Goal: Task Accomplishment & Management: Manage account settings

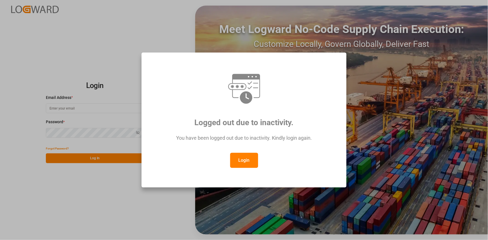
click at [245, 158] on button "Login" at bounding box center [244, 160] width 28 height 15
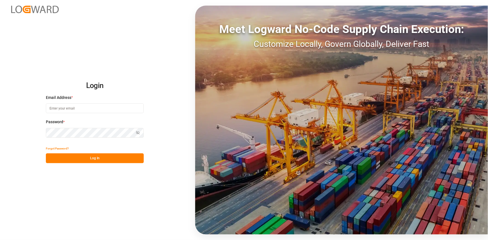
click at [134, 160] on button "Log In" at bounding box center [95, 159] width 98 height 10
click at [84, 111] on input at bounding box center [95, 109] width 98 height 10
type input "amitkumar.prajapati@jamindustries.com"
click at [94, 157] on button "Log In" at bounding box center [95, 159] width 98 height 10
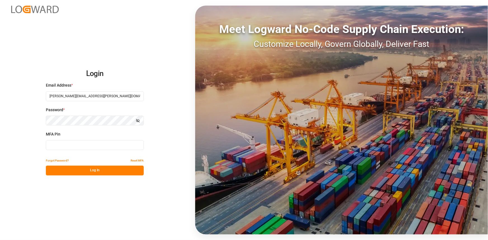
click at [78, 145] on input at bounding box center [95, 146] width 98 height 10
type input "605884"
click at [78, 171] on button "Log In" at bounding box center [95, 171] width 98 height 10
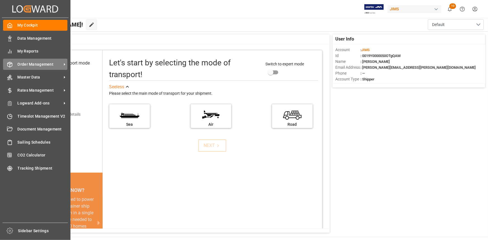
click at [41, 68] on div "Order Management Order Management" at bounding box center [35, 64] width 64 height 11
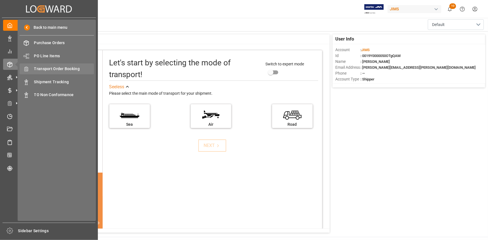
click at [50, 68] on span "Transport Order Booking" at bounding box center [64, 69] width 60 height 6
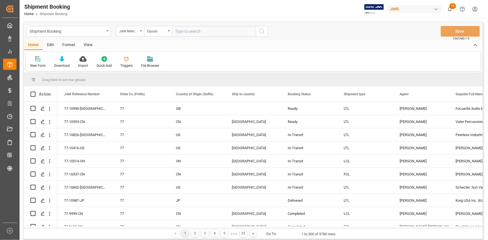
click at [185, 31] on input "text" at bounding box center [214, 31] width 84 height 11
type input "22-10567-KR"
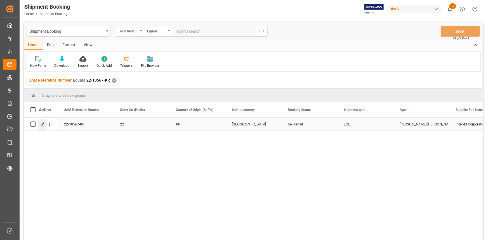
click at [43, 124] on icon "Press SPACE to select this row." at bounding box center [43, 124] width 4 height 4
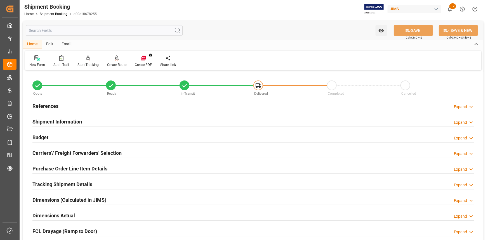
click at [91, 105] on div "References Expand" at bounding box center [253, 105] width 442 height 11
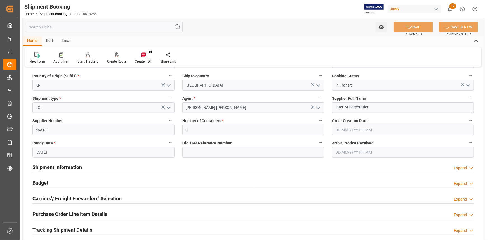
scroll to position [102, 0]
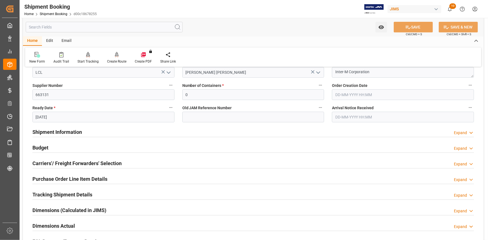
click at [104, 132] on div "Shipment Information Expand" at bounding box center [253, 132] width 442 height 11
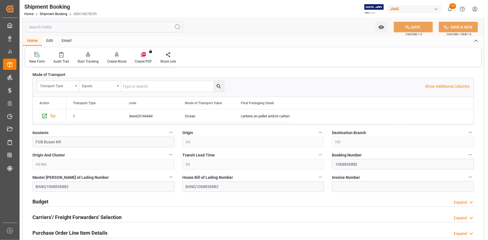
scroll to position [305, 0]
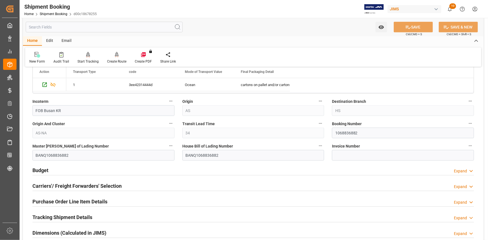
click at [124, 170] on div "Budget Expand" at bounding box center [253, 170] width 442 height 11
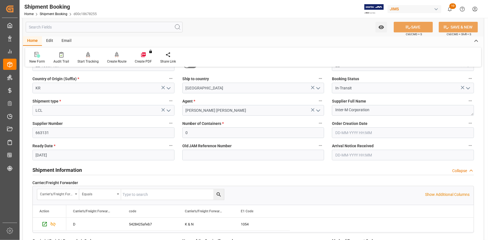
scroll to position [51, 0]
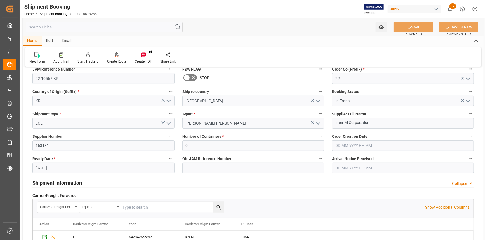
click at [347, 168] on input "text" at bounding box center [403, 168] width 142 height 11
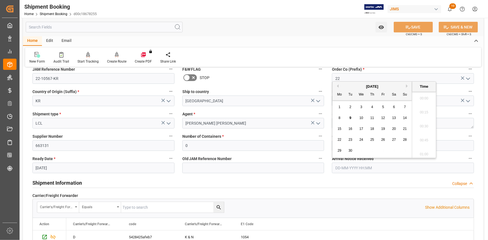
scroll to position [939, 0]
click at [348, 117] on div "9" at bounding box center [350, 118] width 7 height 7
type input "09-09-2025 00:00"
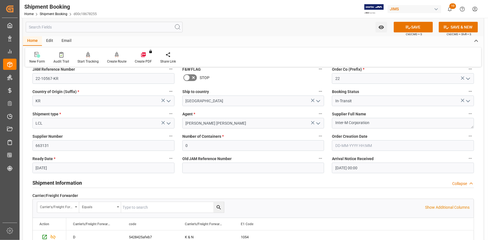
click at [274, 178] on div "Shipment Information Collapse" at bounding box center [253, 182] width 442 height 11
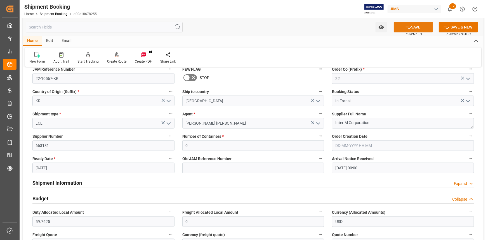
click at [417, 29] on button "SAVE" at bounding box center [413, 27] width 39 height 11
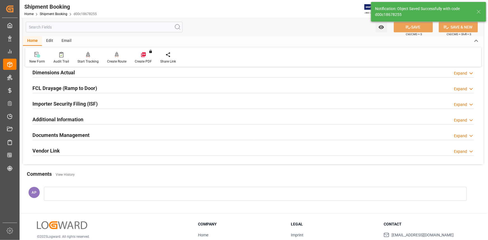
scroll to position [153, 0]
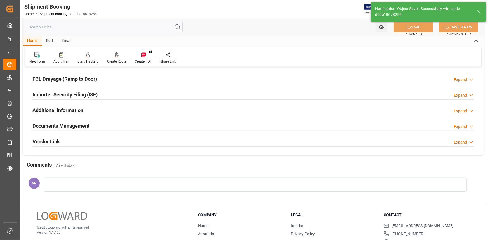
click at [147, 127] on div "Documents Management Expand" at bounding box center [253, 125] width 442 height 11
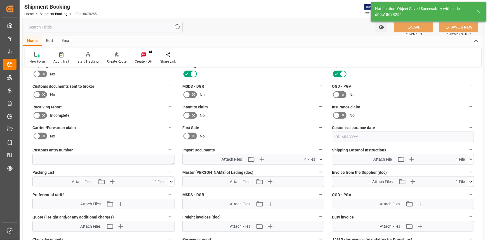
scroll to position [229, 0]
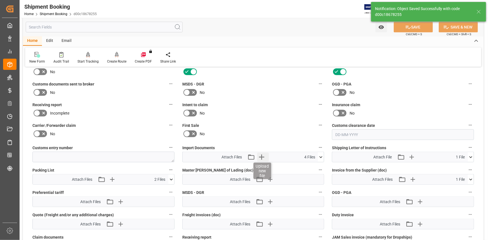
click at [258, 154] on icon "button" at bounding box center [261, 157] width 9 height 9
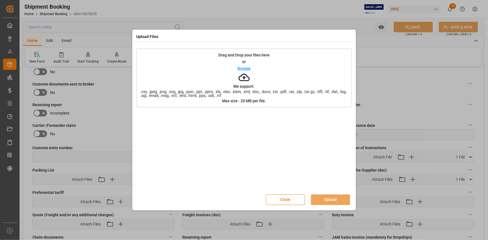
click at [248, 65] on div "Browse" at bounding box center [244, 68] width 13 height 7
click at [330, 199] on button "Upload" at bounding box center [330, 200] width 39 height 11
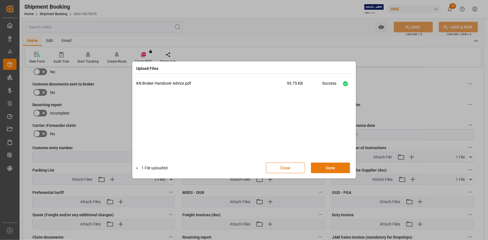
click at [325, 164] on button "Done" at bounding box center [330, 168] width 39 height 11
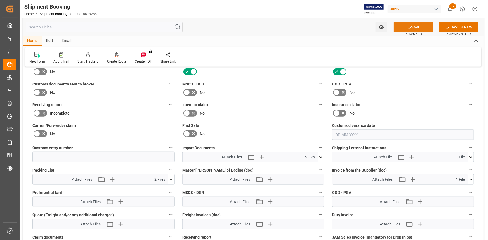
click at [414, 28] on button "SAVE" at bounding box center [413, 27] width 39 height 11
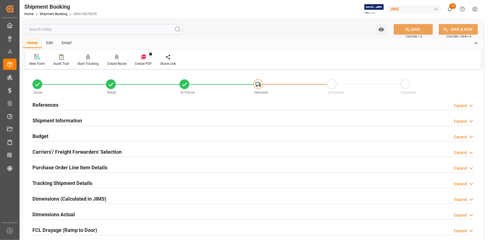
scroll to position [0, 0]
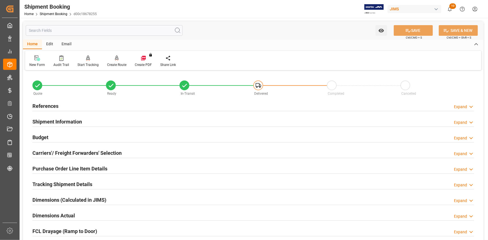
click at [120, 107] on div "References Expand" at bounding box center [253, 105] width 442 height 11
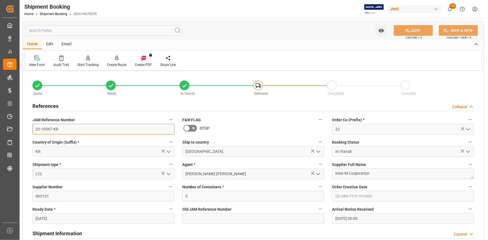
drag, startPoint x: 58, startPoint y: 129, endPoint x: 29, endPoint y: 130, distance: 29.7
click at [29, 130] on div "JAM Reference Number 22-10567-KR" at bounding box center [104, 125] width 150 height 22
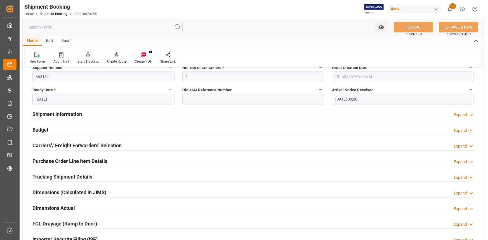
scroll to position [127, 0]
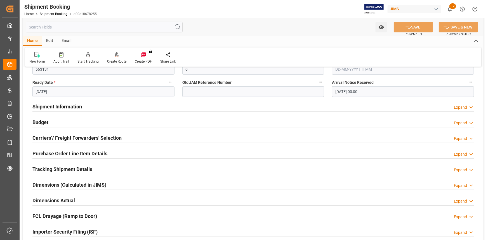
click at [78, 167] on h2 "Tracking Shipment Details" at bounding box center [62, 170] width 60 height 8
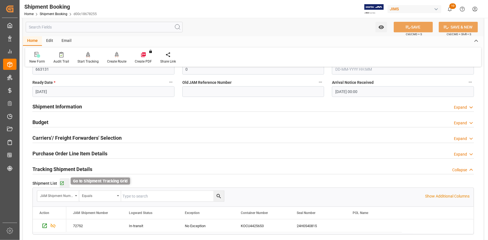
click at [63, 184] on icon "button" at bounding box center [62, 184] width 4 height 4
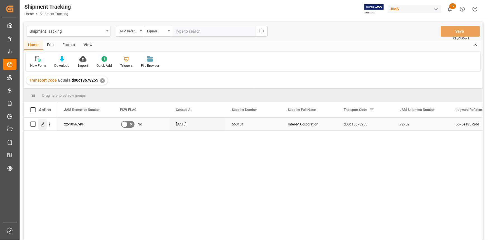
click at [43, 126] on icon "Press SPACE to select this row." at bounding box center [43, 124] width 4 height 4
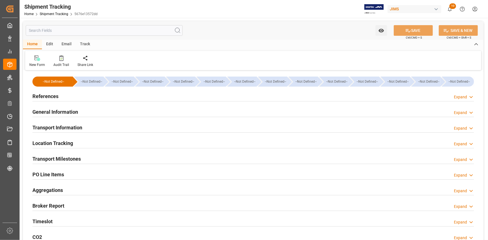
type input "[DATE] 00:00"
type input "28-08-2025 00:00"
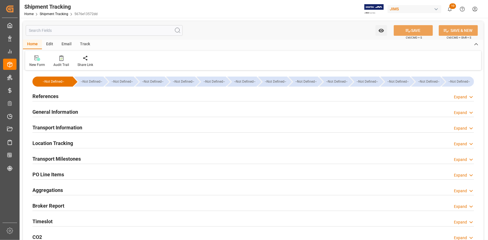
type input "09-09-2025"
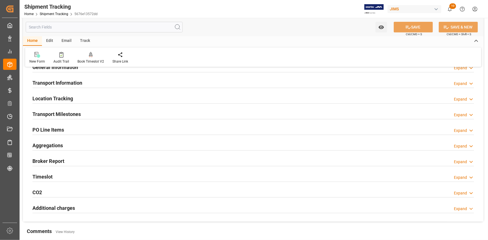
scroll to position [76, 0]
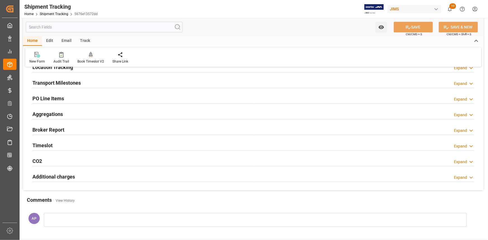
click at [87, 79] on div "Transport Milestones Expand" at bounding box center [253, 82] width 442 height 11
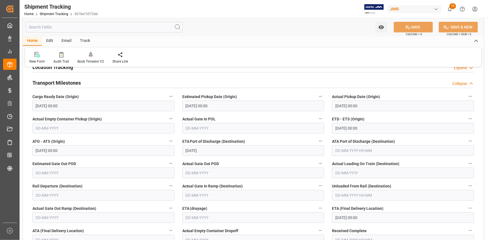
scroll to position [127, 0]
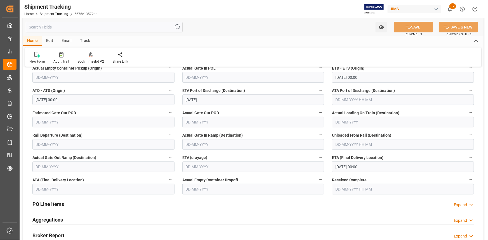
click at [350, 168] on input "01-10-2025 00:00" at bounding box center [403, 167] width 142 height 11
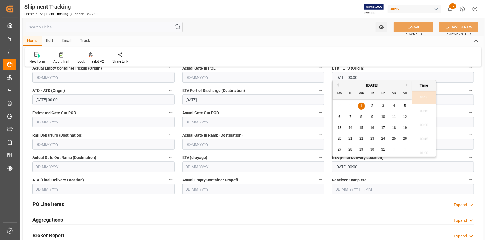
click at [373, 104] on div "2" at bounding box center [372, 106] width 7 height 7
type input "02-10-2025 00:00"
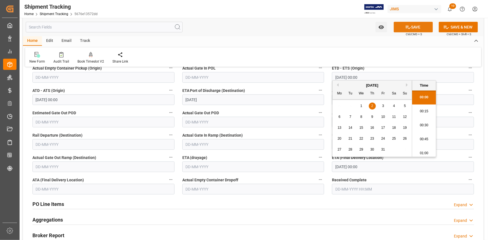
click at [417, 25] on button "SAVE" at bounding box center [413, 27] width 39 height 11
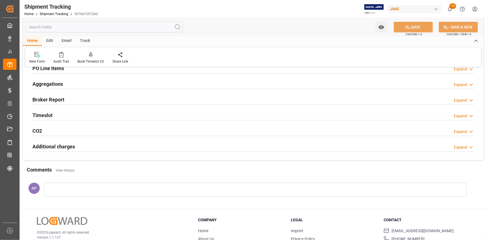
scroll to position [25, 0]
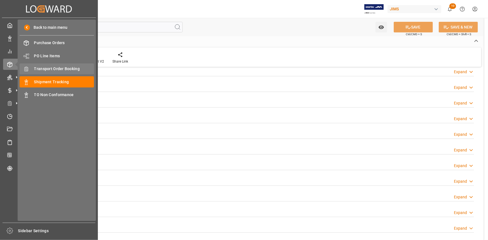
click at [51, 69] on span "Transport Order Booking" at bounding box center [64, 69] width 60 height 6
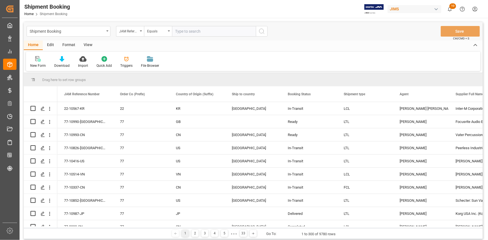
click at [186, 31] on input "text" at bounding box center [214, 31] width 84 height 11
type input "22-10466-CN"
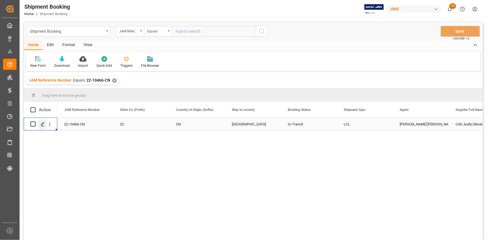
click at [41, 122] on div "Press SPACE to select this row." at bounding box center [42, 125] width 8 height 10
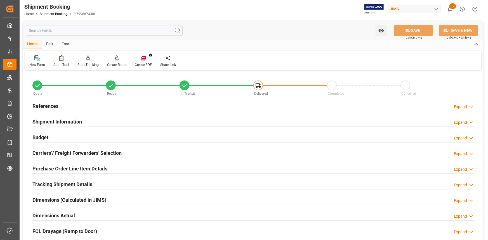
type input "[DATE]"
click at [86, 106] on div "References Expand" at bounding box center [253, 105] width 442 height 11
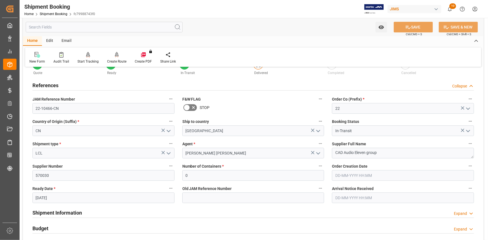
scroll to position [51, 0]
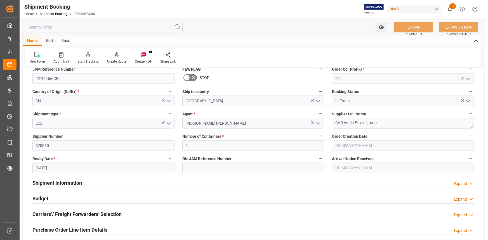
click at [360, 168] on input "text" at bounding box center [403, 168] width 142 height 11
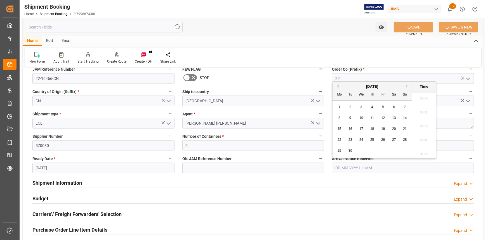
scroll to position [939, 0]
click at [350, 118] on span "9" at bounding box center [351, 118] width 2 height 4
type input "09-09-2025 00:00"
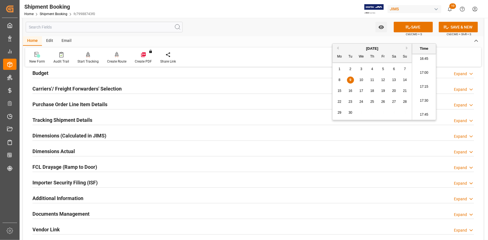
scroll to position [203, 0]
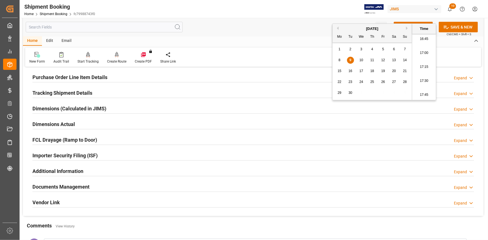
click at [106, 184] on div "Documents Management Expand" at bounding box center [253, 186] width 442 height 11
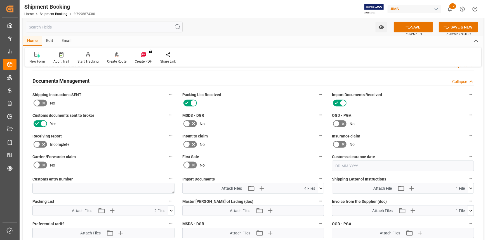
scroll to position [356, 0]
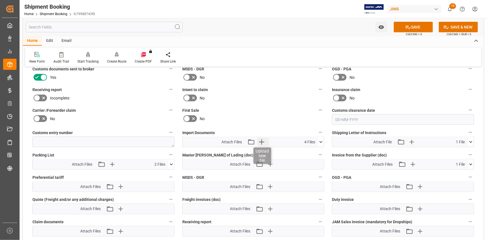
click at [262, 140] on icon "button" at bounding box center [261, 142] width 5 height 5
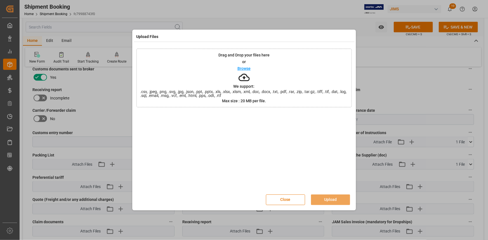
click at [247, 67] on p "Browse" at bounding box center [244, 69] width 13 height 4
click at [326, 199] on button "Upload" at bounding box center [330, 200] width 39 height 11
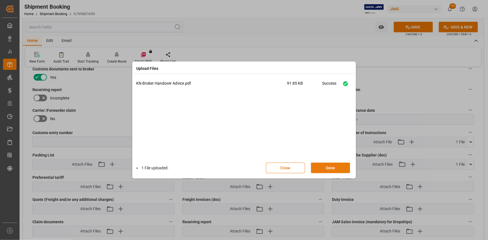
click at [329, 167] on button "Done" at bounding box center [330, 168] width 39 height 11
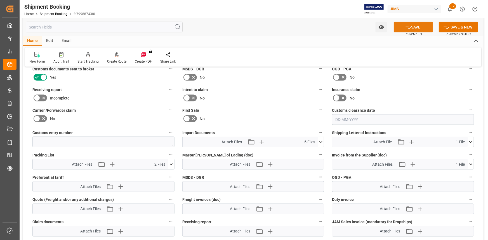
click at [415, 26] on button "SAVE" at bounding box center [413, 27] width 39 height 11
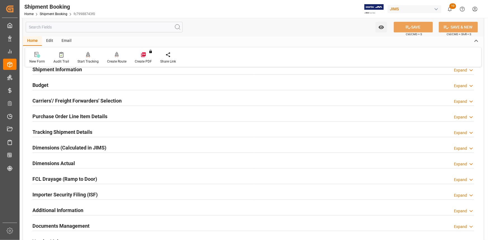
scroll to position [52, 0]
click at [107, 130] on div "Tracking Shipment Details Expand" at bounding box center [253, 132] width 442 height 11
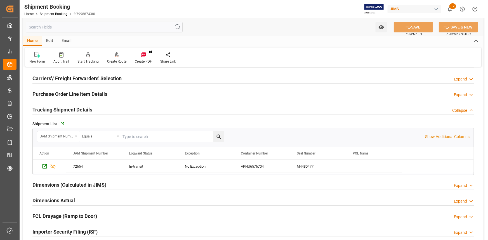
scroll to position [103, 0]
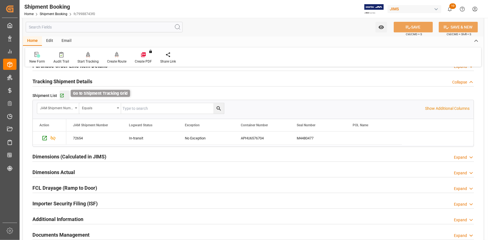
click at [63, 97] on icon "button" at bounding box center [62, 96] width 4 height 4
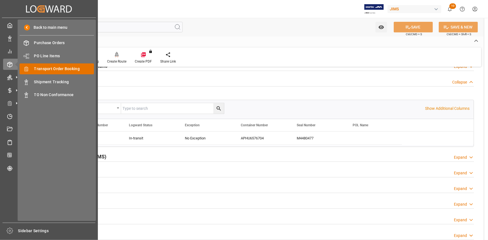
click at [62, 68] on span "Transport Order Booking" at bounding box center [64, 69] width 60 height 6
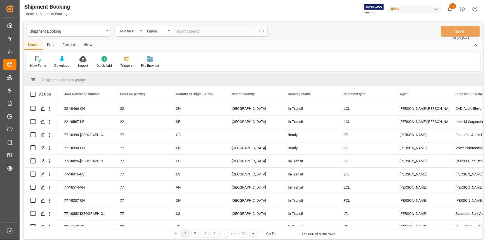
click at [185, 31] on input "text" at bounding box center [214, 31] width 84 height 11
type input "22-10434-DE"
drag, startPoint x: 264, startPoint y: 31, endPoint x: 202, endPoint y: 0, distance: 69.3
click at [264, 31] on icon "search button" at bounding box center [262, 31] width 7 height 7
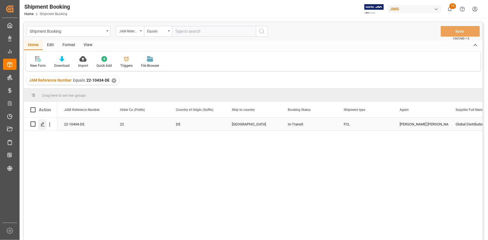
click at [44, 123] on icon "Press SPACE to select this row." at bounding box center [43, 124] width 4 height 4
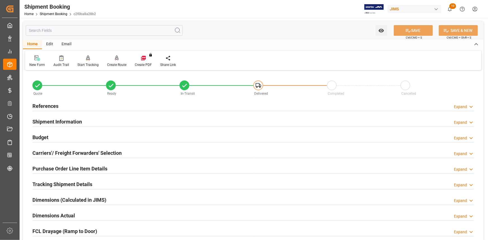
type input "12-08-2025"
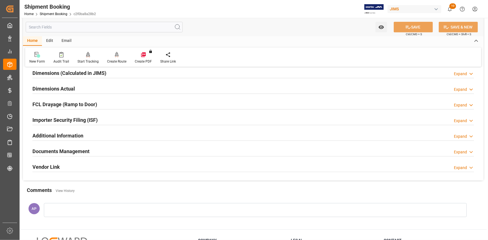
click at [139, 152] on div "Documents Management Expand" at bounding box center [253, 151] width 442 height 11
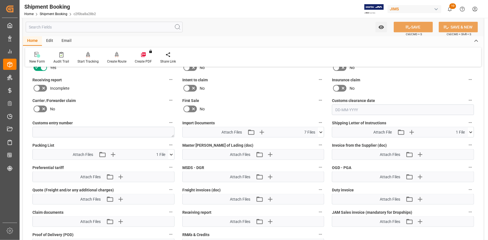
scroll to position [254, 0]
click at [319, 130] on icon at bounding box center [321, 132] width 6 height 6
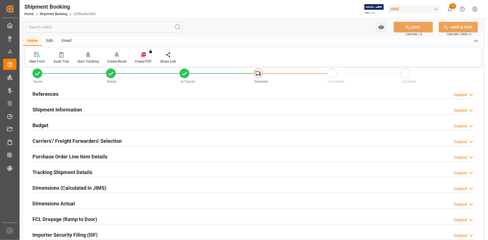
scroll to position [0, 0]
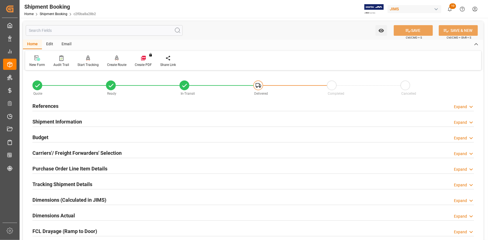
drag, startPoint x: 215, startPoint y: 105, endPoint x: 218, endPoint y: 106, distance: 3.8
click at [215, 105] on div "References Expand" at bounding box center [253, 105] width 442 height 11
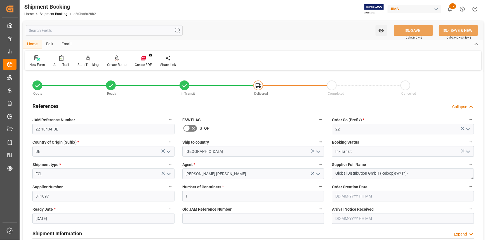
click at [380, 215] on input "text" at bounding box center [403, 219] width 142 height 11
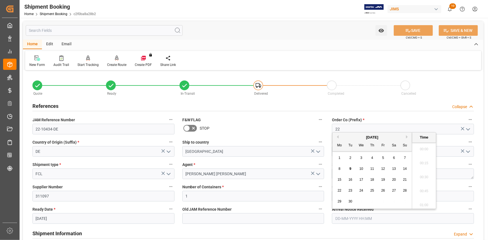
scroll to position [939, 0]
drag, startPoint x: 352, startPoint y: 168, endPoint x: 354, endPoint y: 172, distance: 4.5
click at [352, 169] on div "9" at bounding box center [350, 169] width 7 height 7
type input "09-09-2025 00:00"
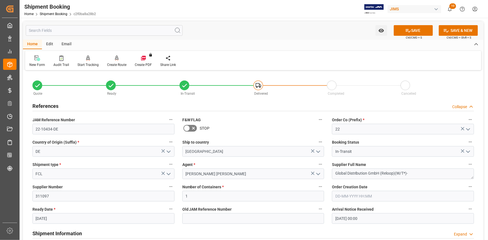
click at [375, 230] on div "Shipment Information Expand" at bounding box center [253, 233] width 442 height 11
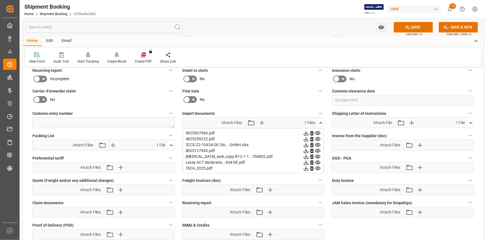
scroll to position [610, 0]
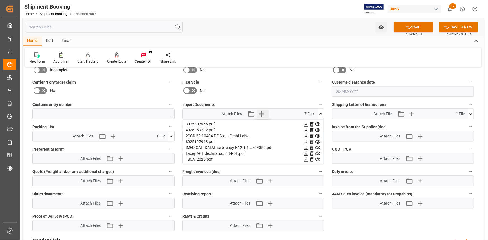
click at [264, 112] on icon "button" at bounding box center [261, 113] width 9 height 9
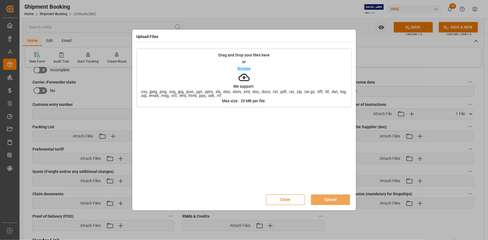
click at [242, 69] on p "Browse" at bounding box center [244, 69] width 13 height 4
click at [338, 200] on button "Upload" at bounding box center [330, 200] width 39 height 11
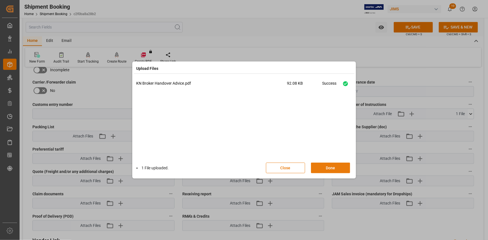
click at [333, 168] on button "Done" at bounding box center [330, 168] width 39 height 11
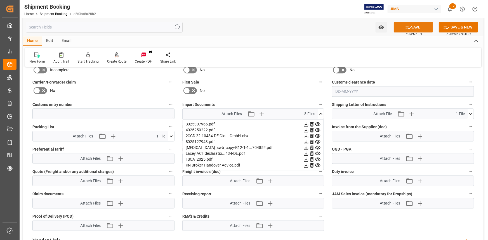
click at [417, 27] on button "SAVE" at bounding box center [413, 27] width 39 height 11
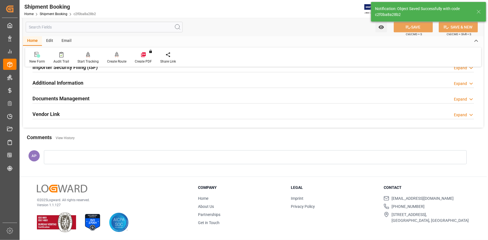
scroll to position [55, 0]
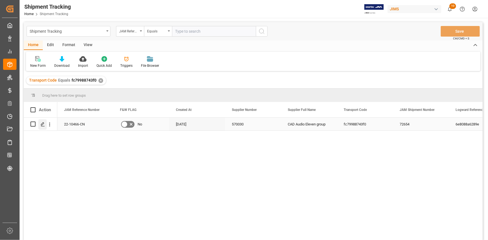
click at [45, 125] on icon "Press SPACE to select this row." at bounding box center [43, 124] width 4 height 4
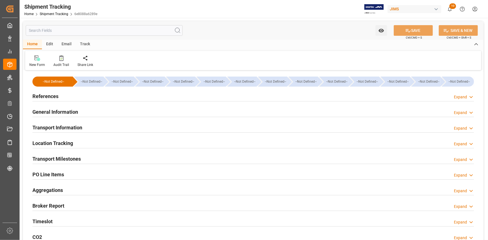
type input "[DATE] 00:00"
type input "[DATE]"
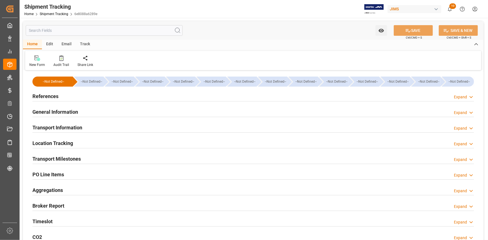
type input "[DATE] 00:00"
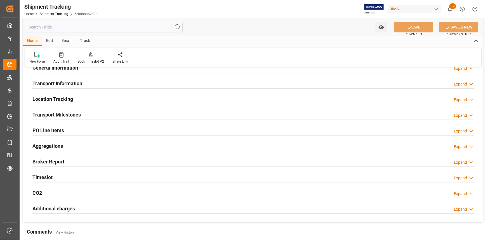
scroll to position [51, 0]
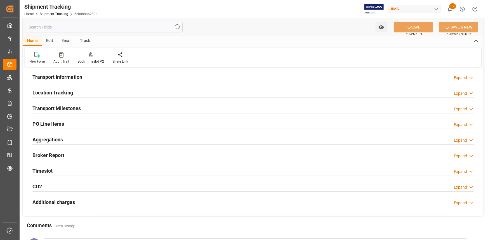
click at [109, 104] on div "Transport Milestones Expand" at bounding box center [253, 108] width 442 height 11
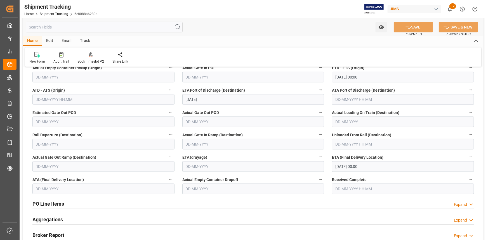
scroll to position [127, 0]
